Goal: Task Accomplishment & Management: Manage account settings

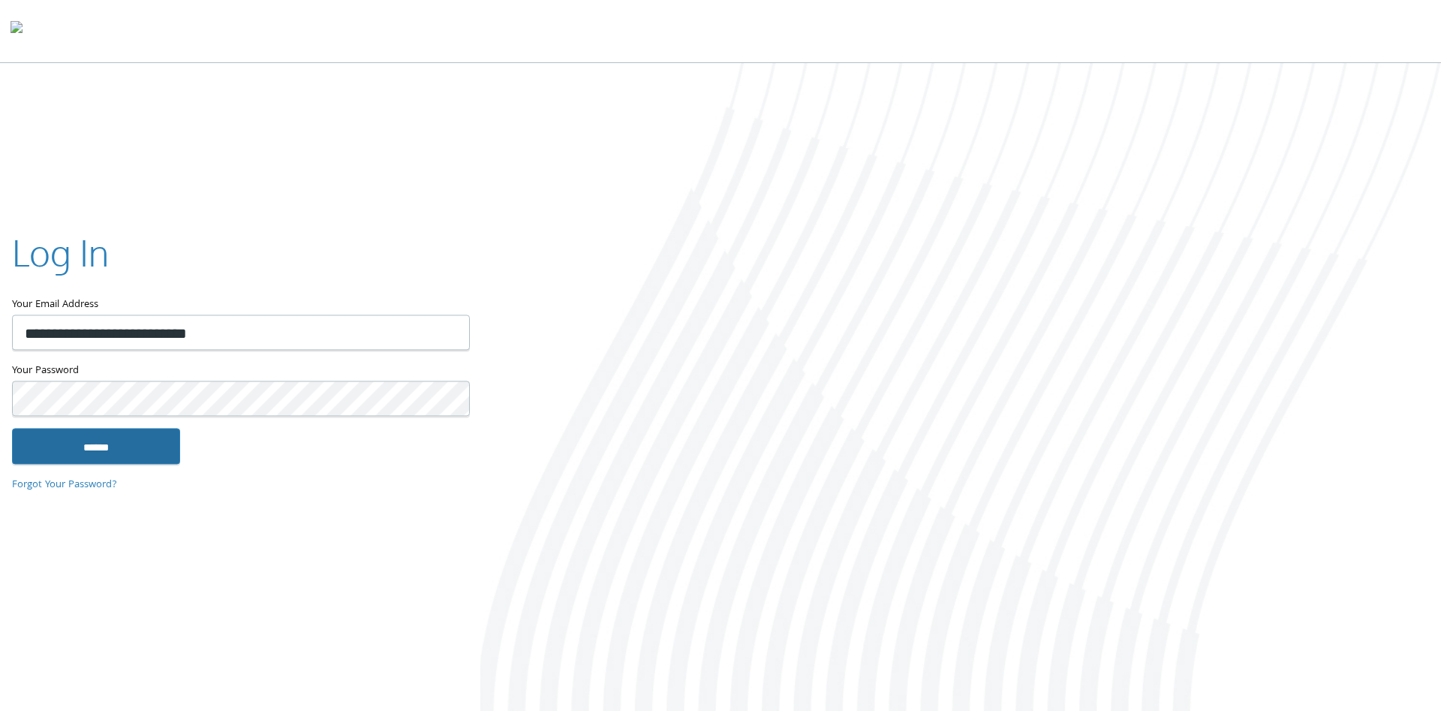
click at [111, 448] on input "******" at bounding box center [96, 446] width 168 height 36
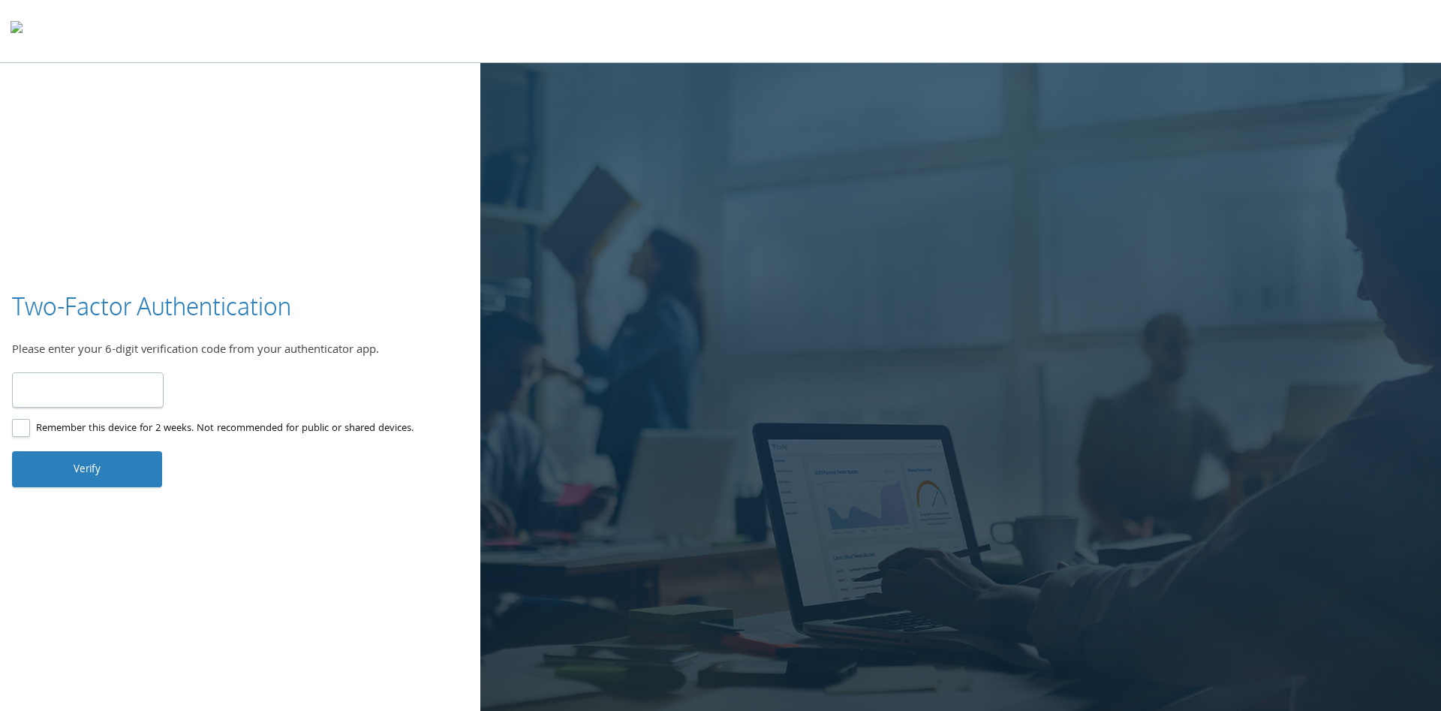
type input "******"
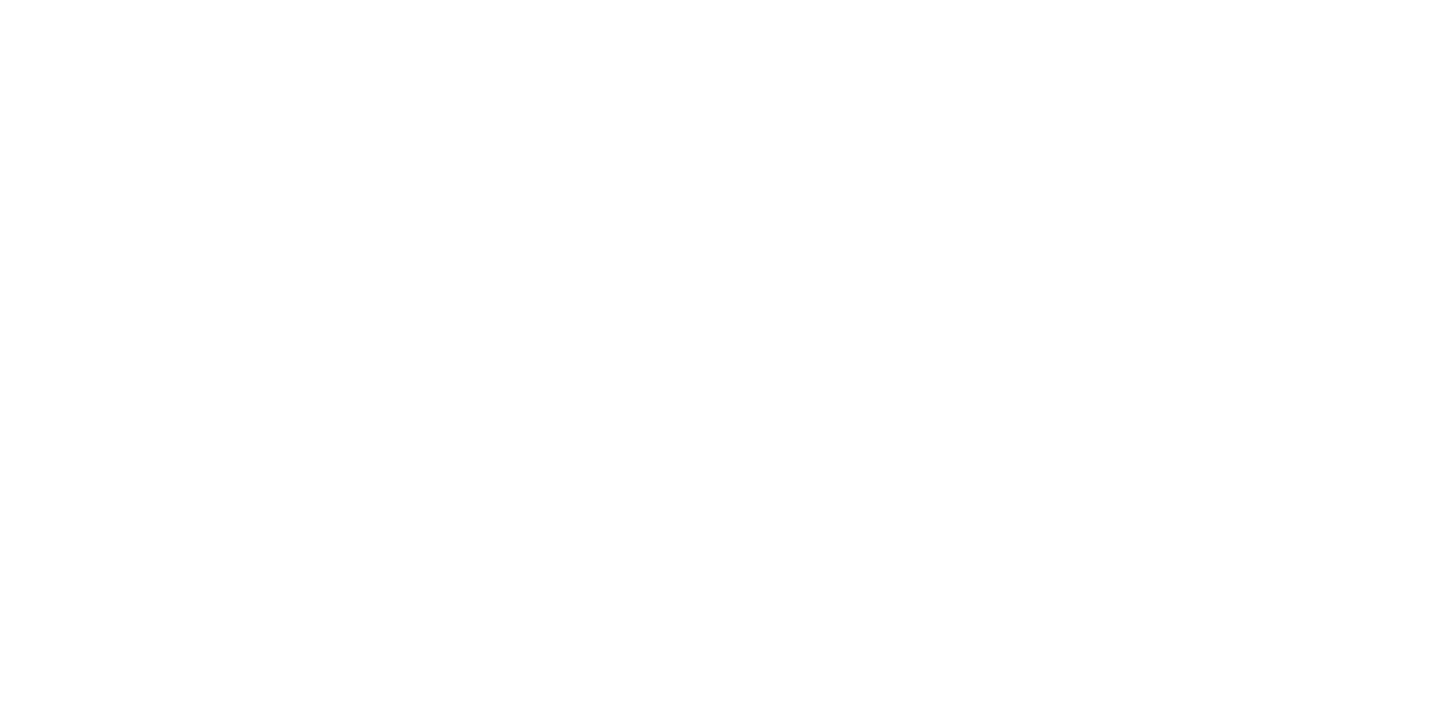
type input "**********"
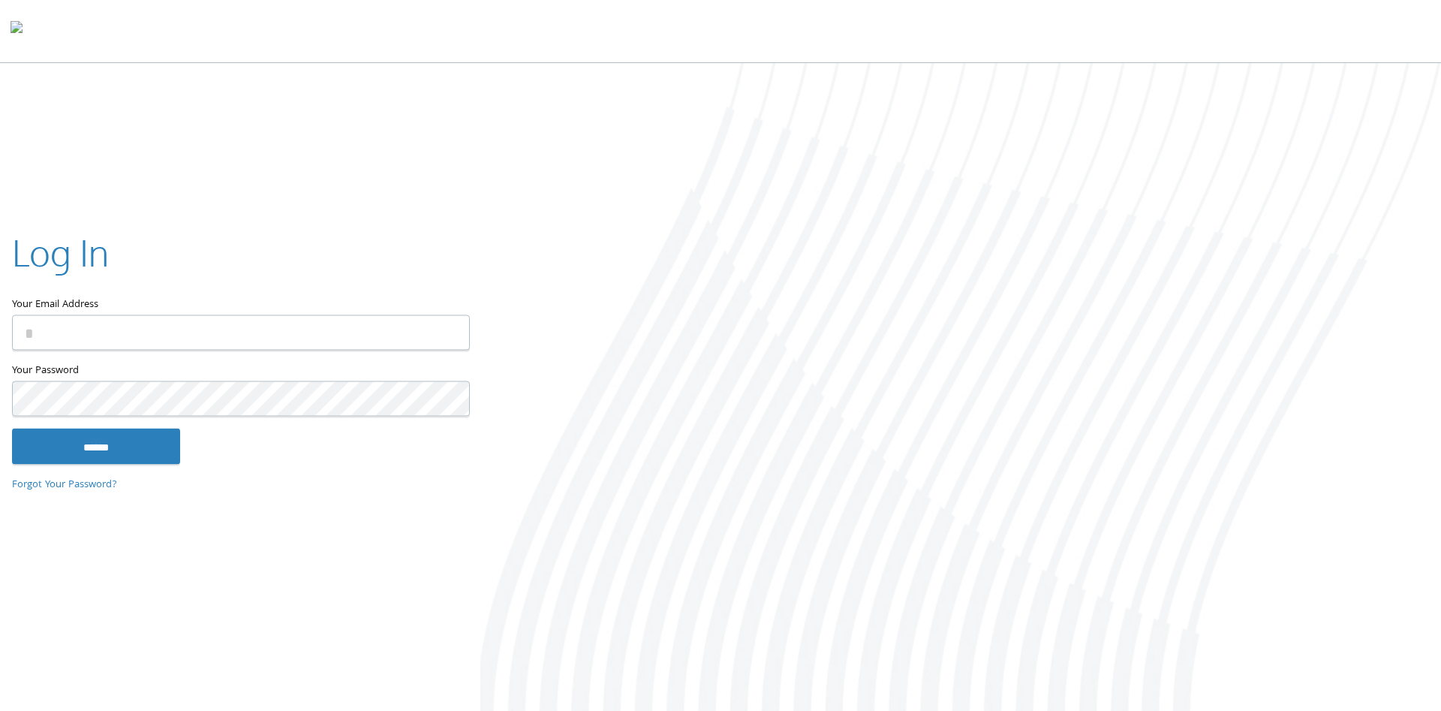
type input "**********"
